Goal: Find specific page/section

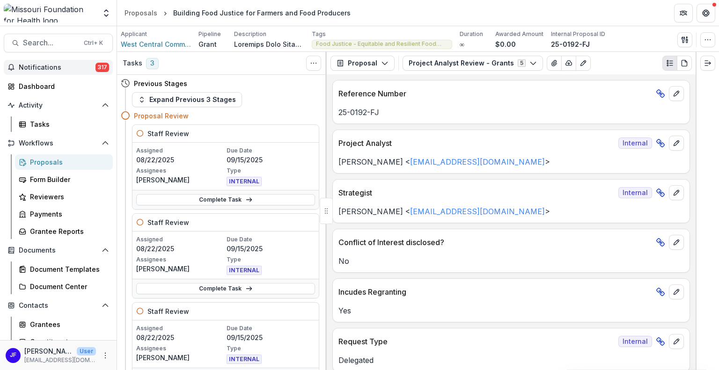
scroll to position [281, 0]
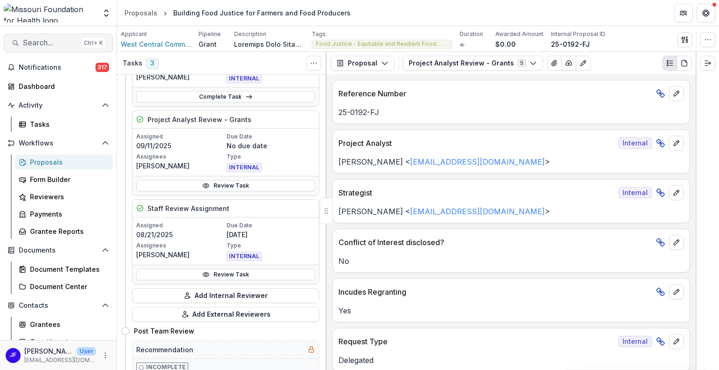
click at [49, 39] on span "Search..." at bounding box center [50, 42] width 55 height 9
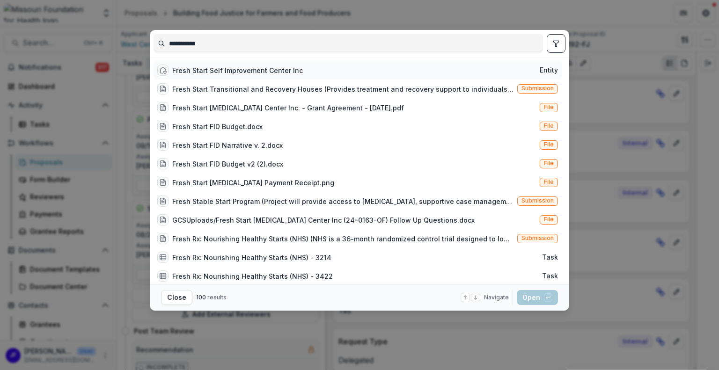
type input "**********"
click at [245, 66] on div "Fresh Start Self Improvement Center Inc" at bounding box center [237, 71] width 131 height 10
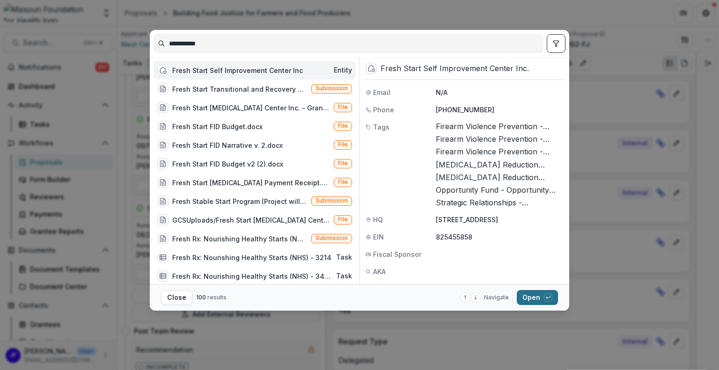
click at [533, 294] on button "Open with enter key" at bounding box center [537, 297] width 41 height 15
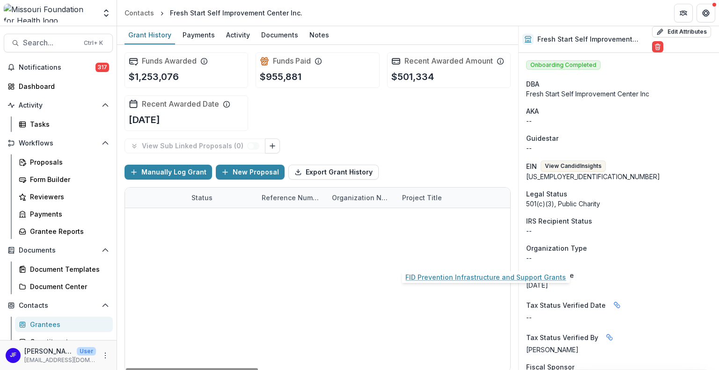
click at [446, 255] on link "FID Prevention Infrastructure and Support Grants" at bounding box center [455, 259] width 106 height 10
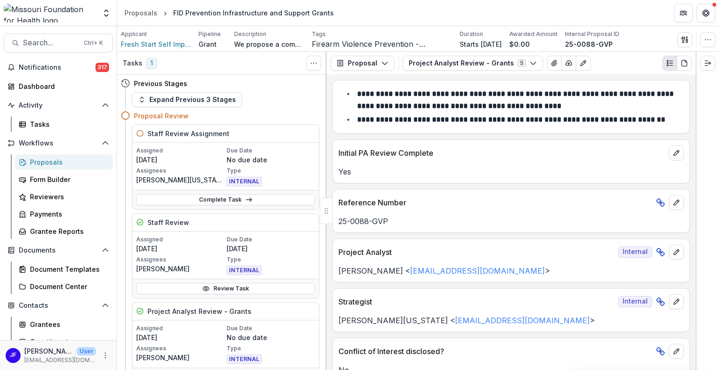
click at [660, 144] on div "Initial PA Review Complete" at bounding box center [511, 150] width 357 height 21
